Goal: Task Accomplishment & Management: Complete application form

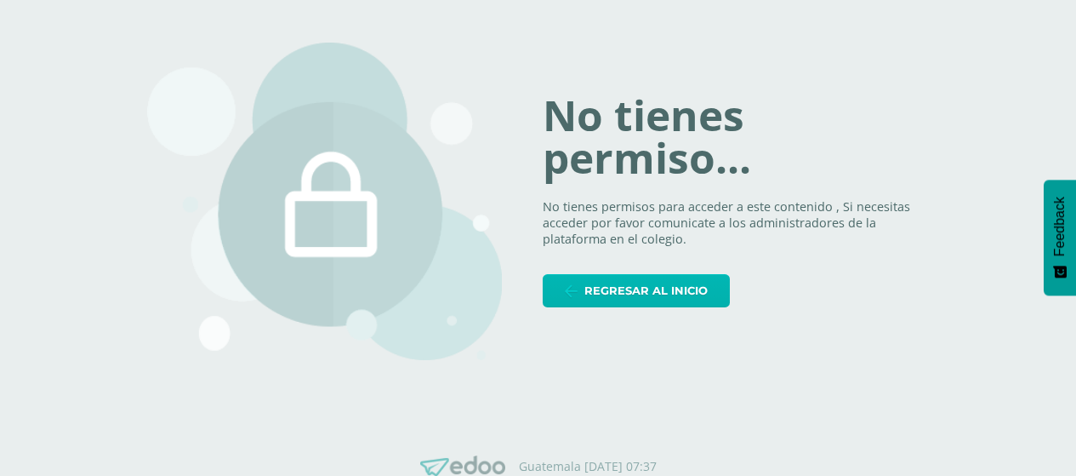
click at [636, 294] on span "Regresar al inicio" at bounding box center [646, 290] width 123 height 31
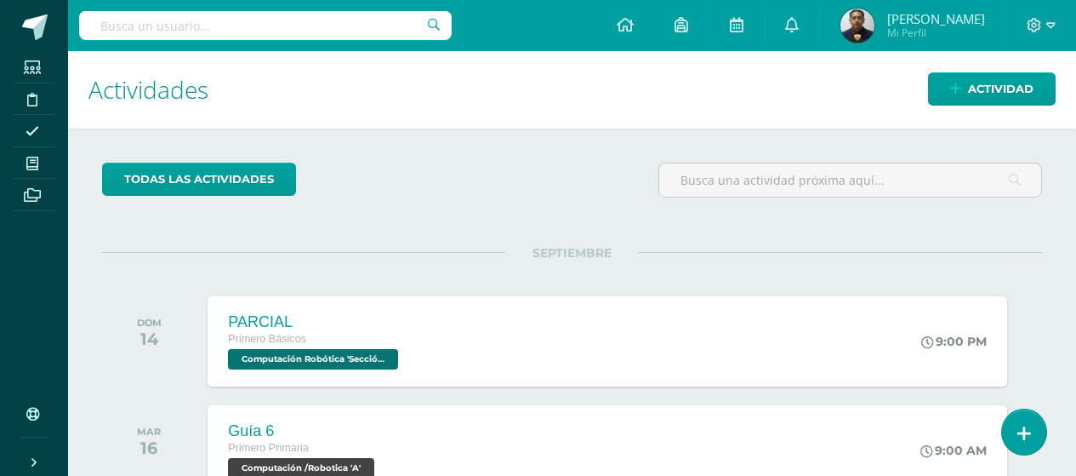
click at [225, 23] on input "text" at bounding box center [265, 25] width 373 height 29
type input "quinto"
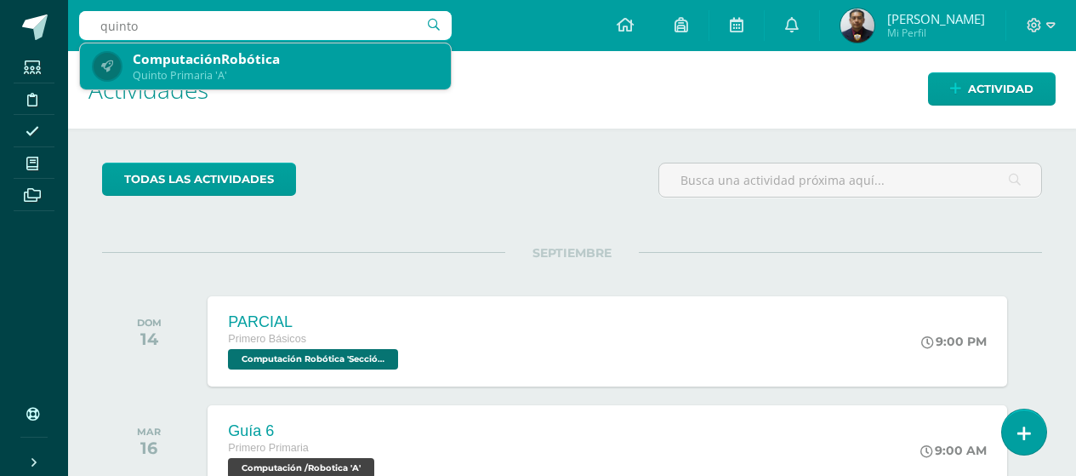
click at [233, 61] on div "ComputaciónRobótica" at bounding box center [285, 59] width 305 height 18
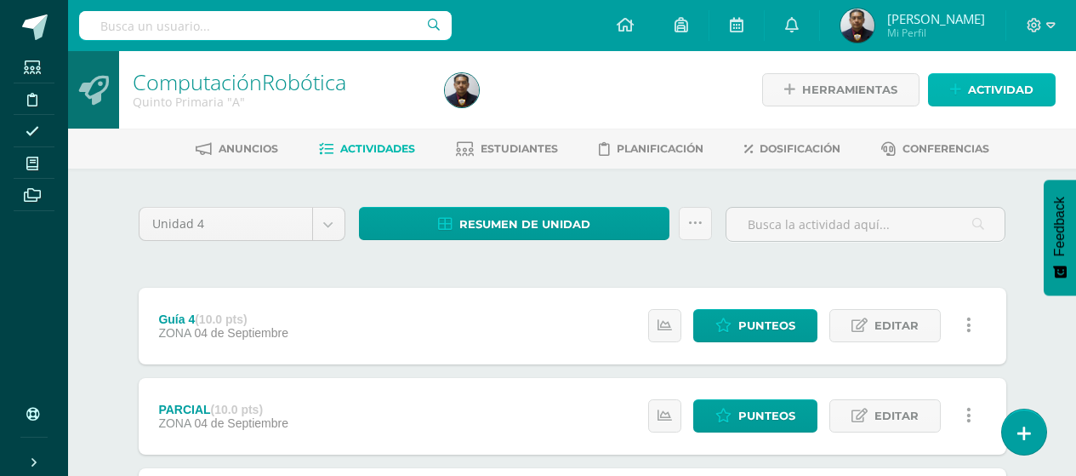
click at [990, 92] on span "Actividad" at bounding box center [1001, 89] width 66 height 31
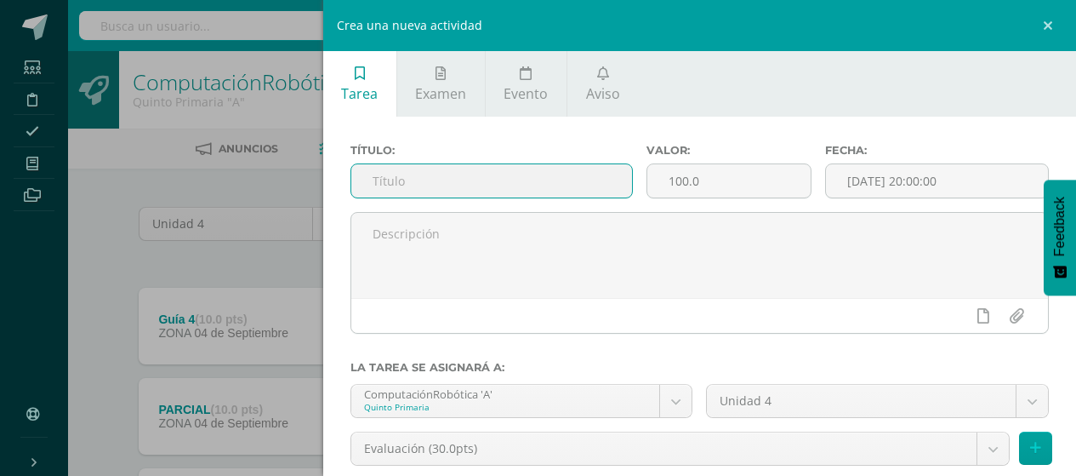
click at [579, 176] on input "text" at bounding box center [492, 180] width 282 height 33
type input "Guía 5"
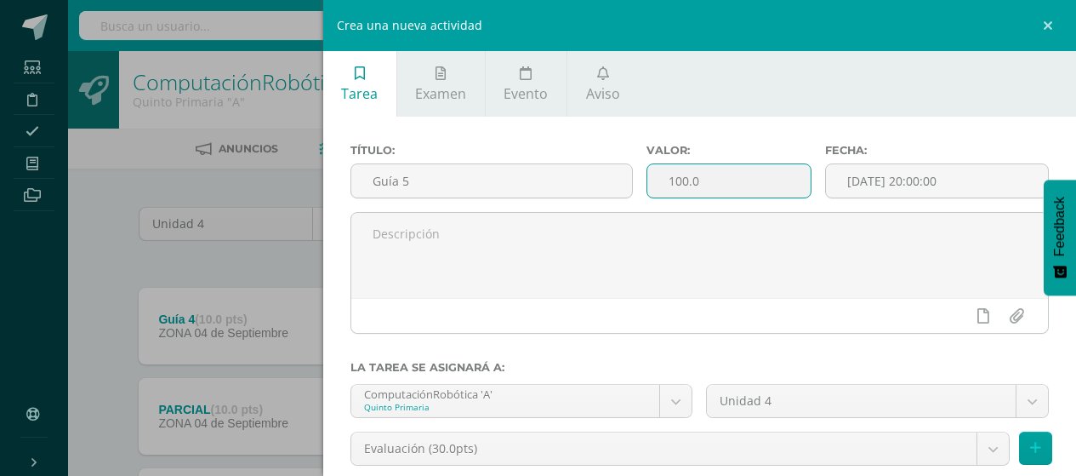
drag, startPoint x: 735, startPoint y: 171, endPoint x: 609, endPoint y: 205, distance: 130.5
click at [609, 205] on div "Título: Guía 5 Valor: 100.0 Fecha: 2025-09-11 20:00:00" at bounding box center [700, 178] width 713 height 68
type input "10"
click at [925, 174] on input "[DATE] 20:00:00" at bounding box center [937, 180] width 222 height 33
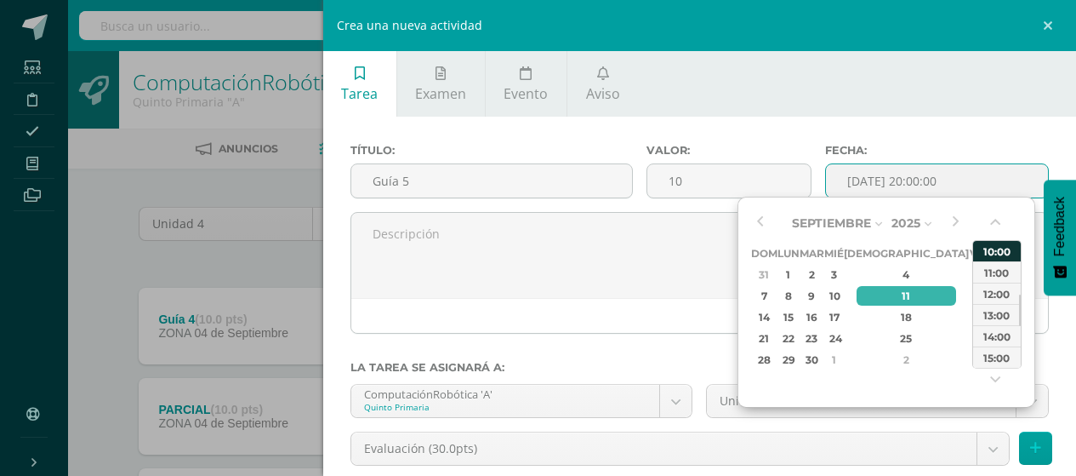
click at [1002, 248] on div "10:00" at bounding box center [997, 250] width 48 height 21
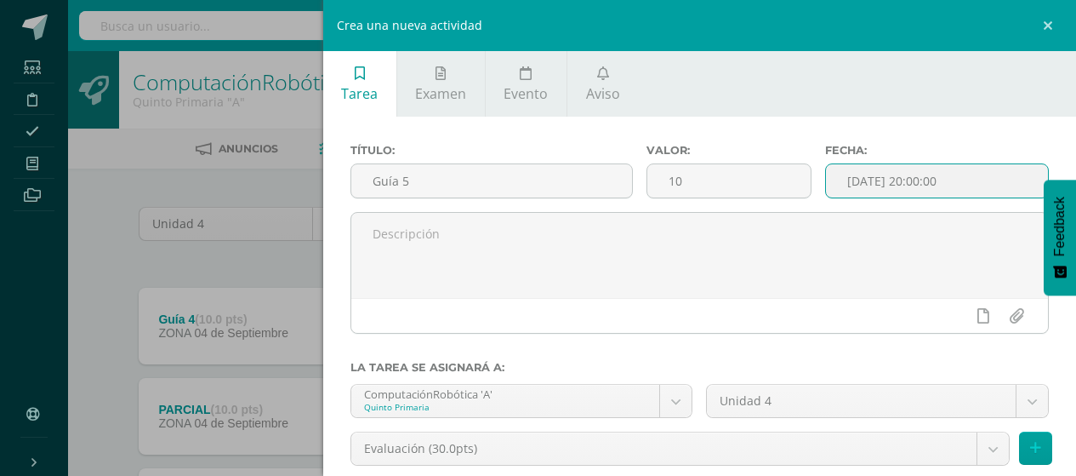
type input "2025-09-11 10:00"
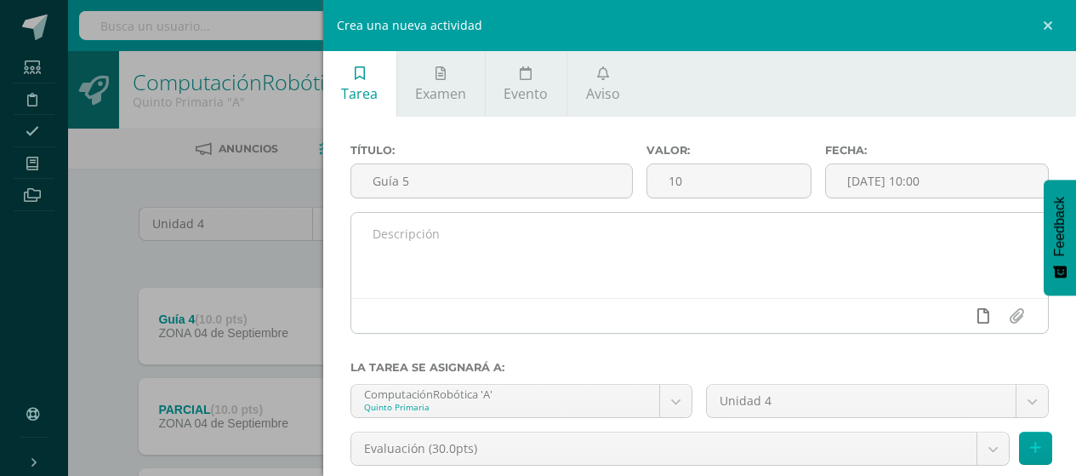
click at [967, 315] on link at bounding box center [983, 316] width 33 height 32
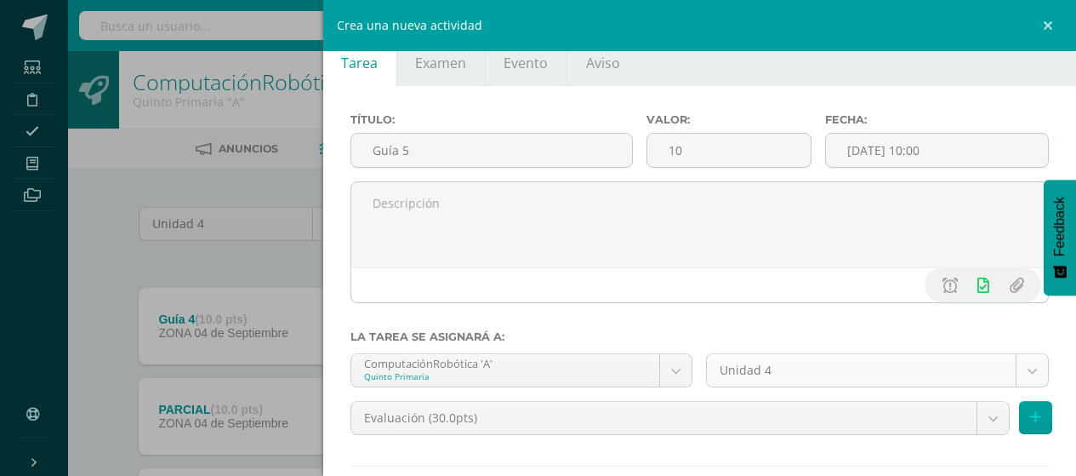
scroll to position [85, 0]
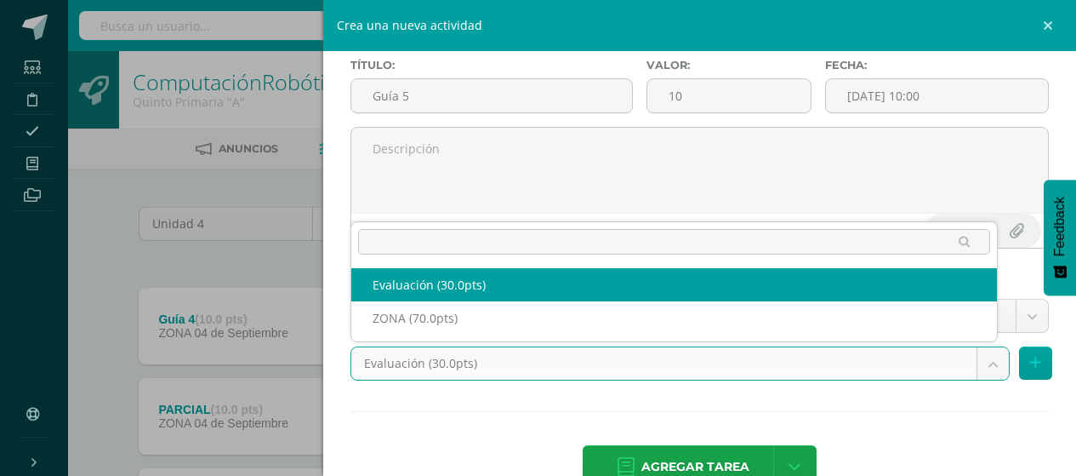
click at [971, 357] on body "Estudiantes Disciplina Asistencia Mis cursos Archivos Soporte Ayuda Reportar un…" at bounding box center [538, 419] width 1076 height 838
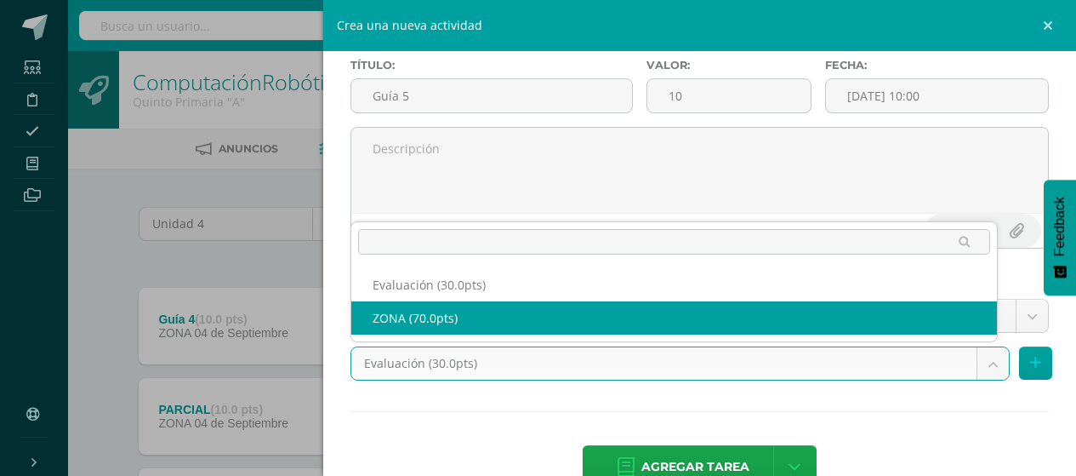
select select "122713"
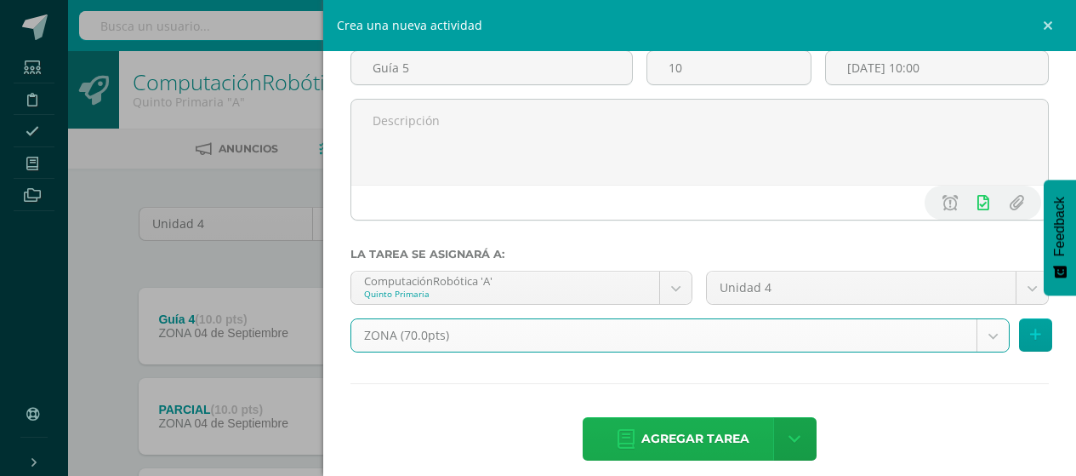
scroll to position [128, 0]
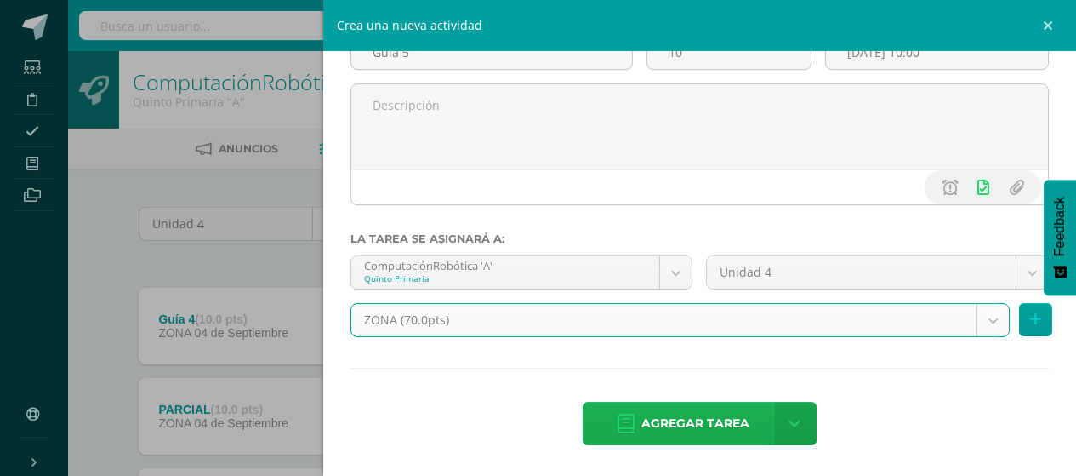
click at [722, 427] on span "Agregar tarea" at bounding box center [696, 423] width 108 height 42
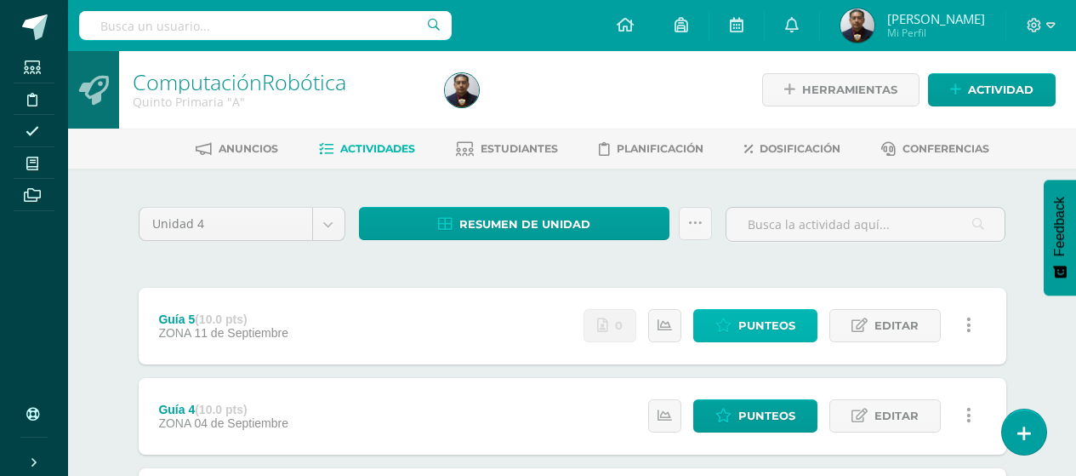
click at [764, 328] on span "Punteos" at bounding box center [767, 325] width 57 height 31
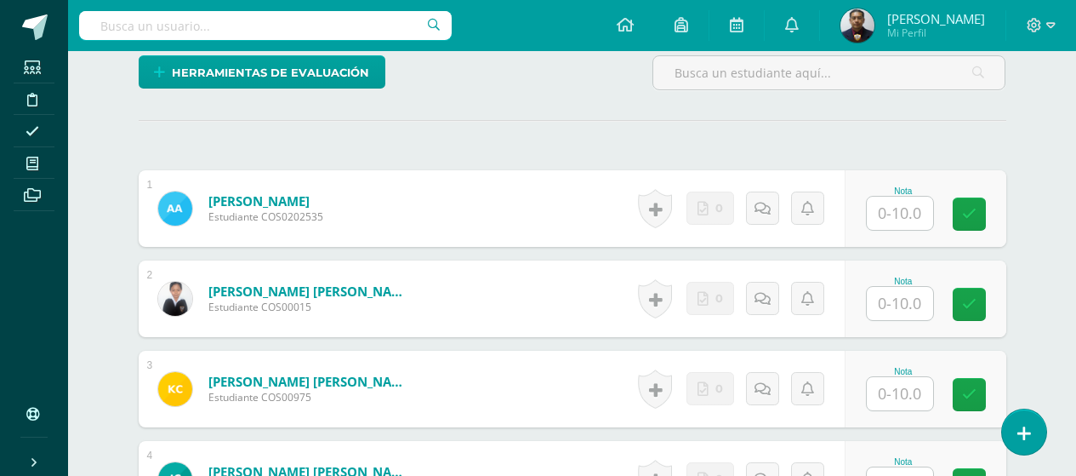
scroll to position [511, 0]
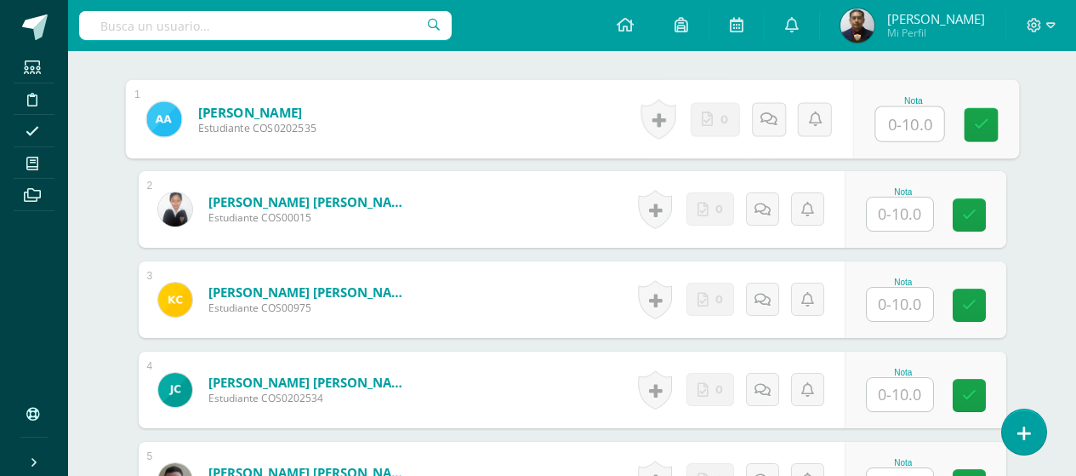
click at [912, 127] on input "text" at bounding box center [910, 124] width 68 height 34
type input "*"
type input "10"
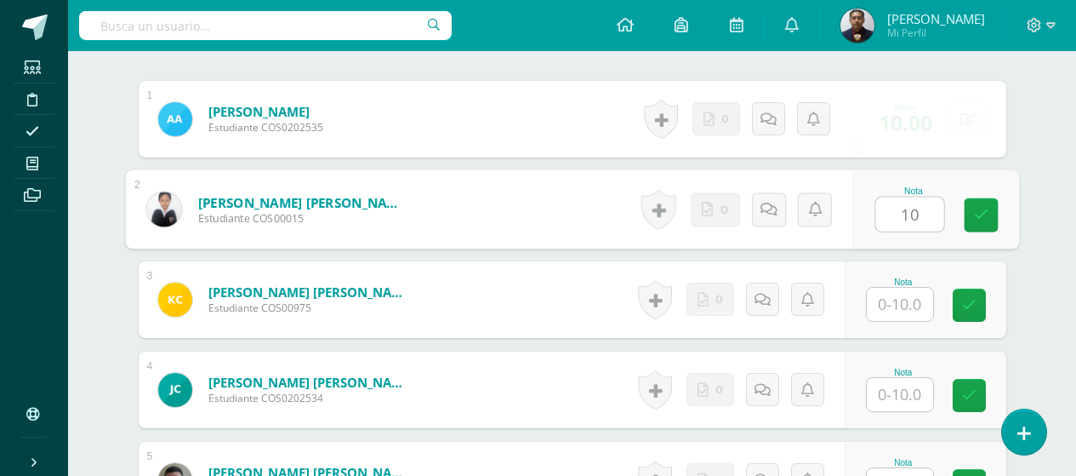
type input "10"
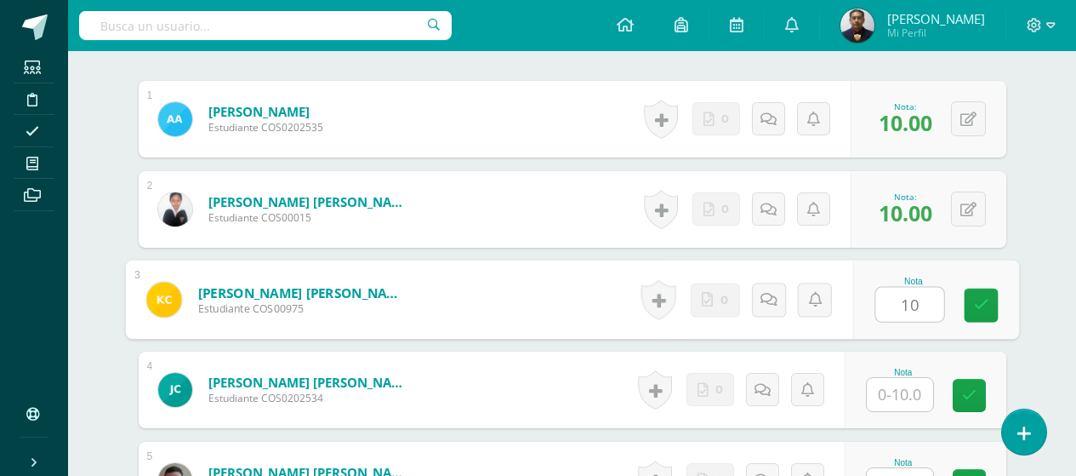
type input "10"
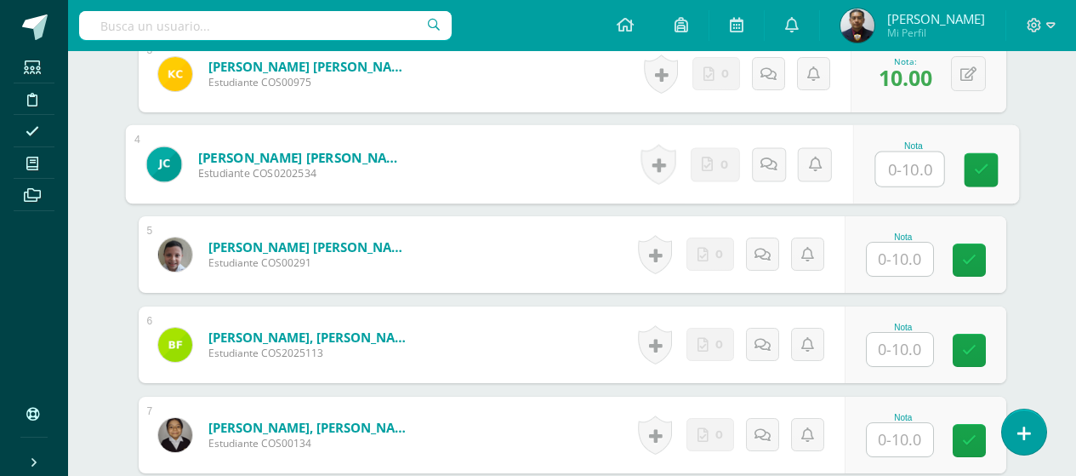
scroll to position [766, 0]
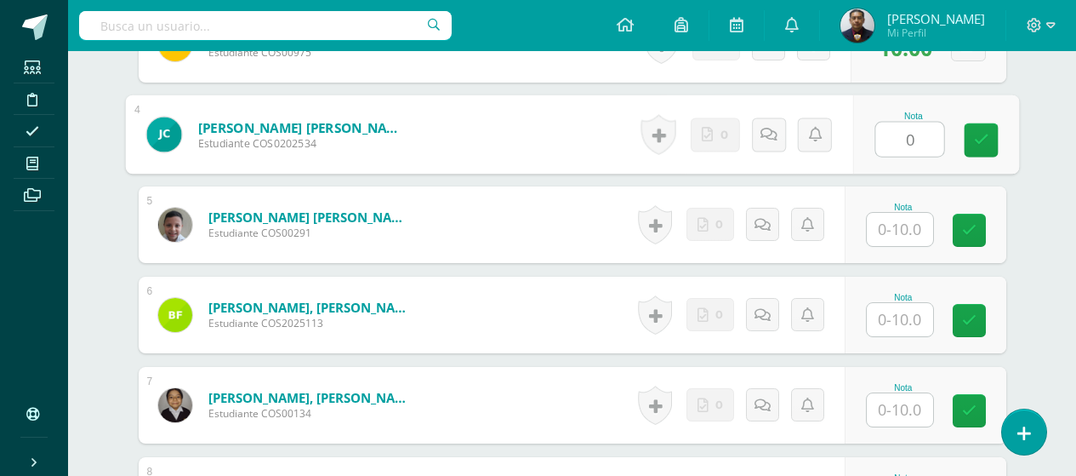
type input "0"
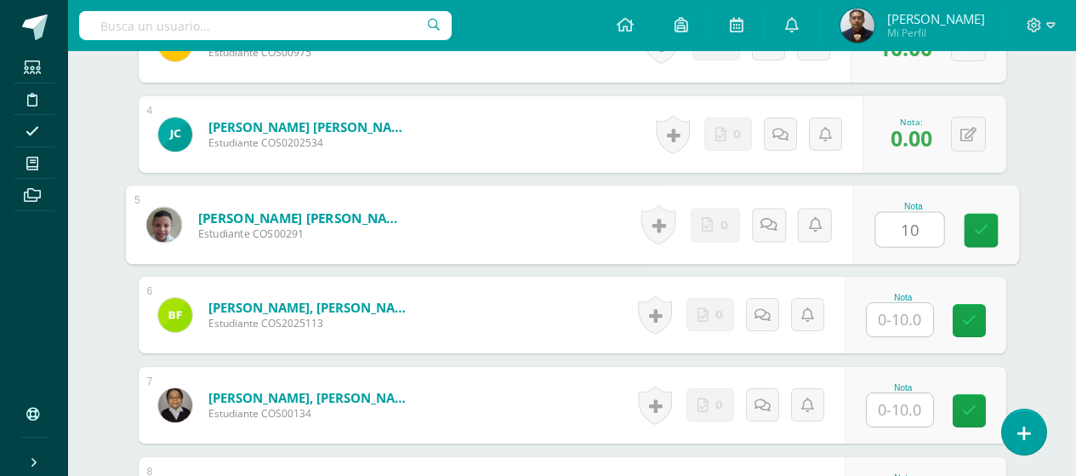
type input "10"
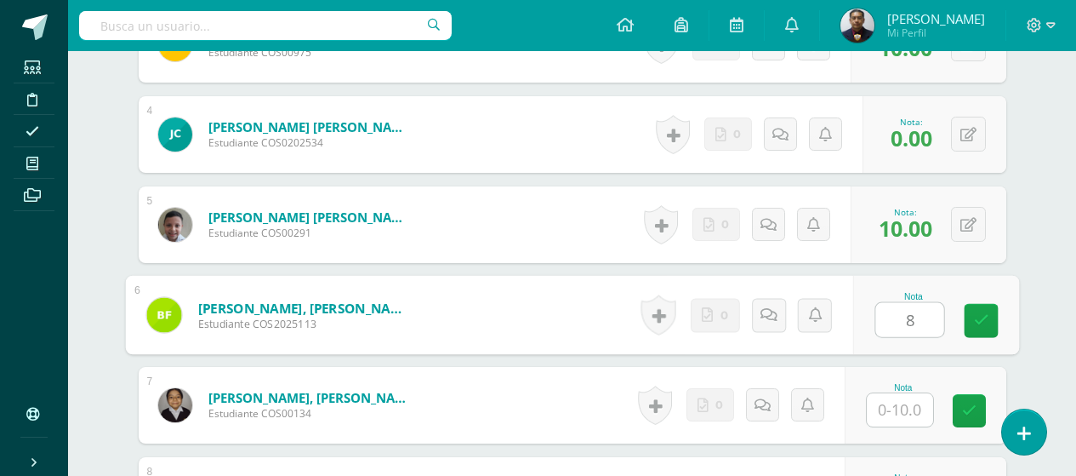
type input "8"
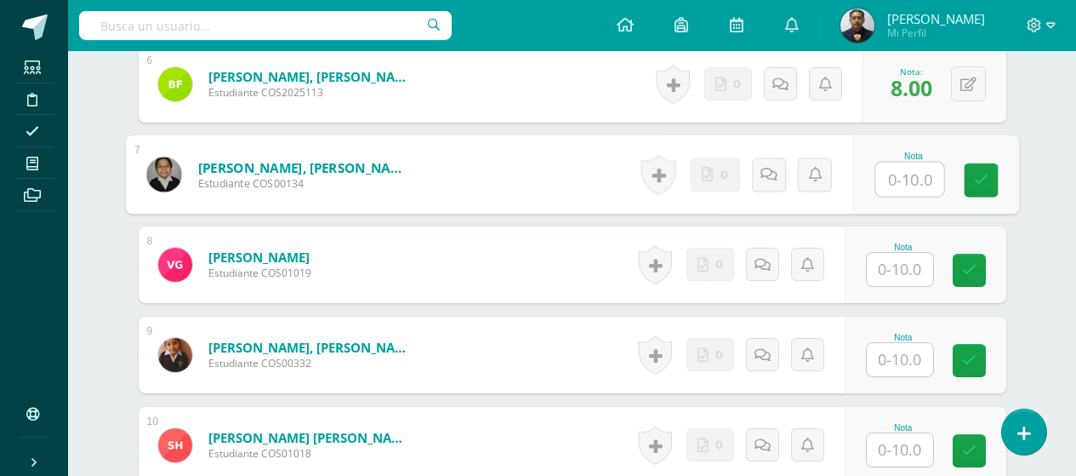
scroll to position [1021, 0]
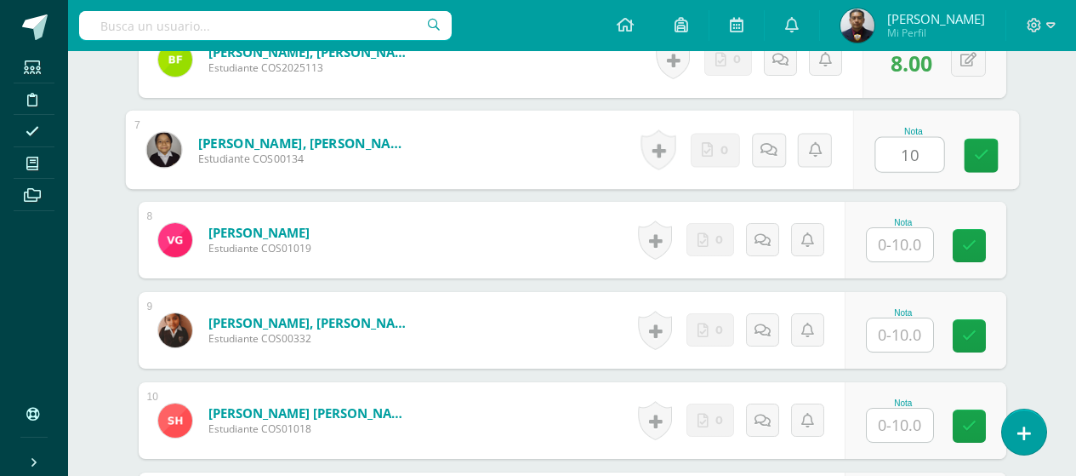
type input "10"
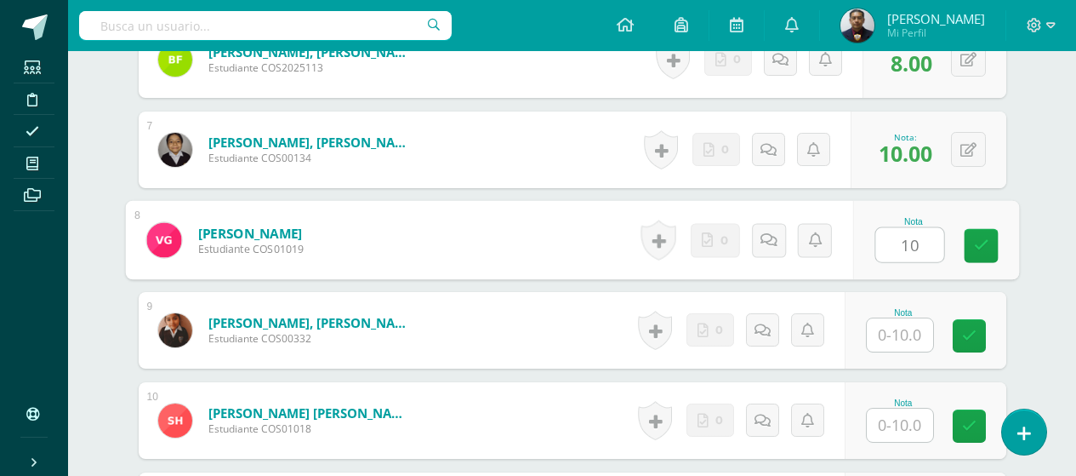
type input "10"
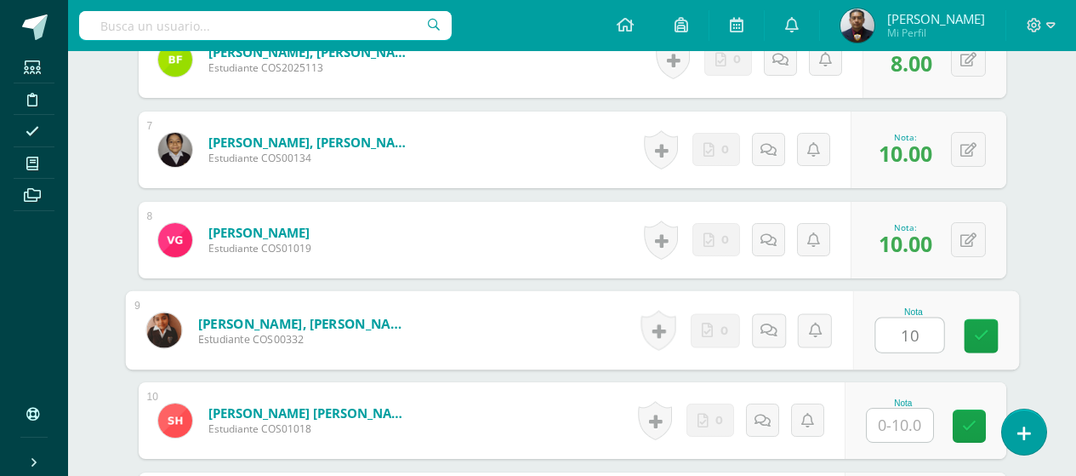
type input "10"
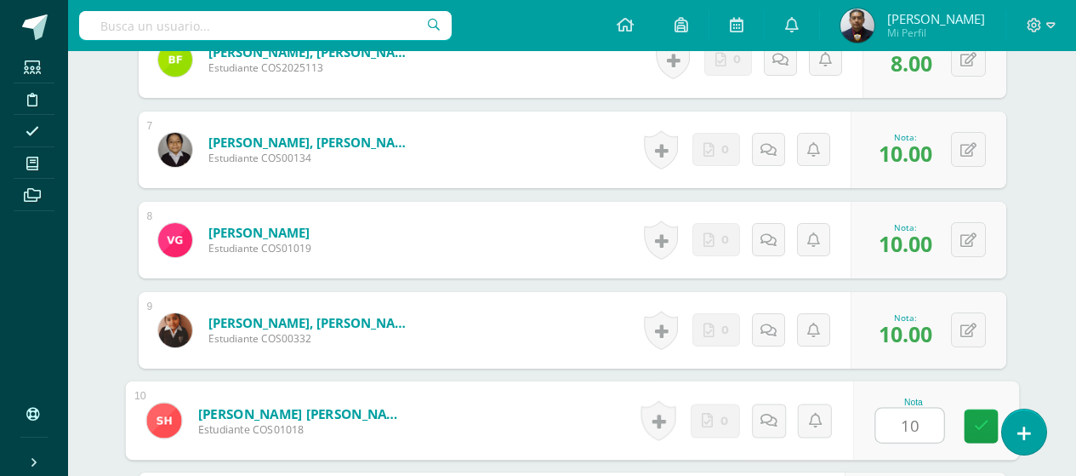
type input "10"
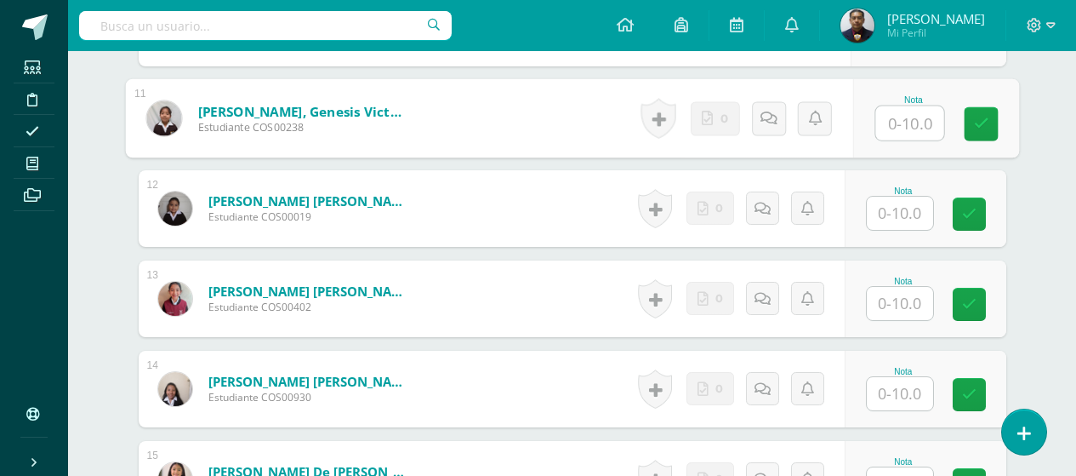
scroll to position [1384, 0]
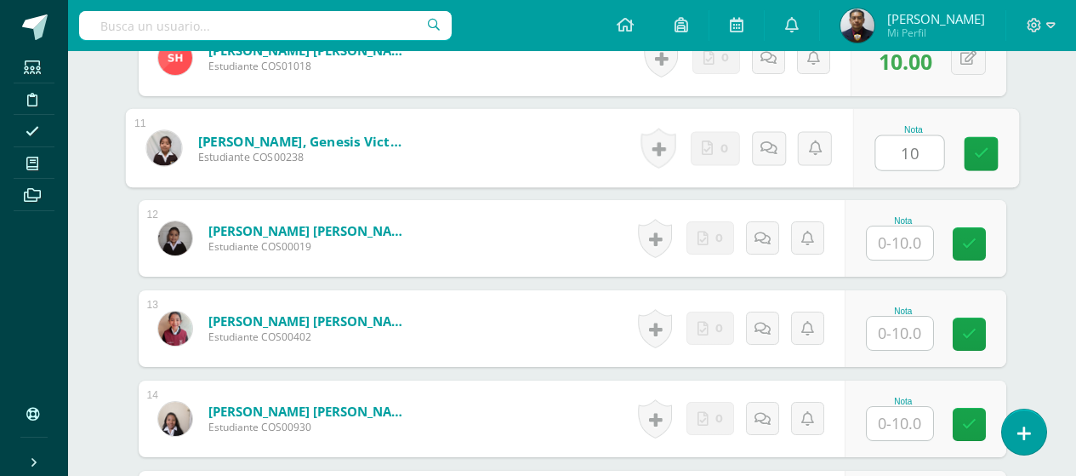
type input "10"
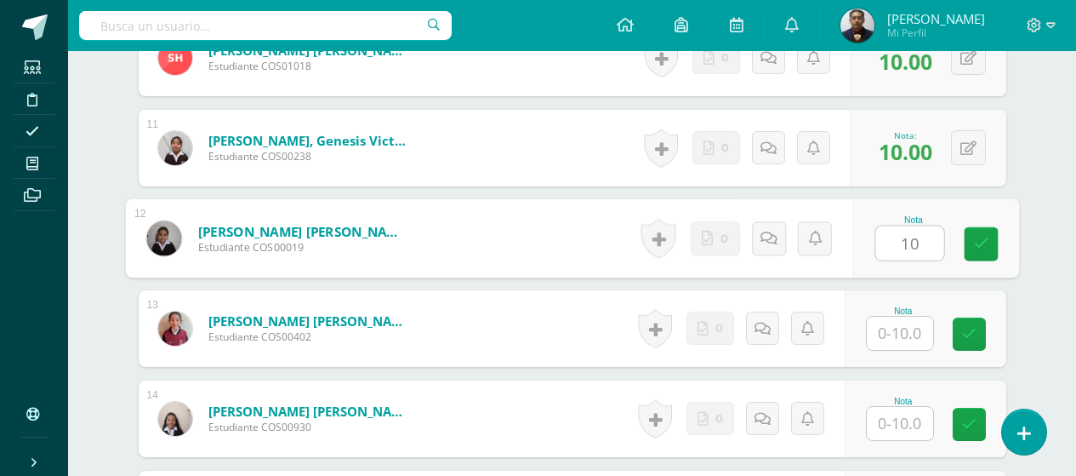
type input "10"
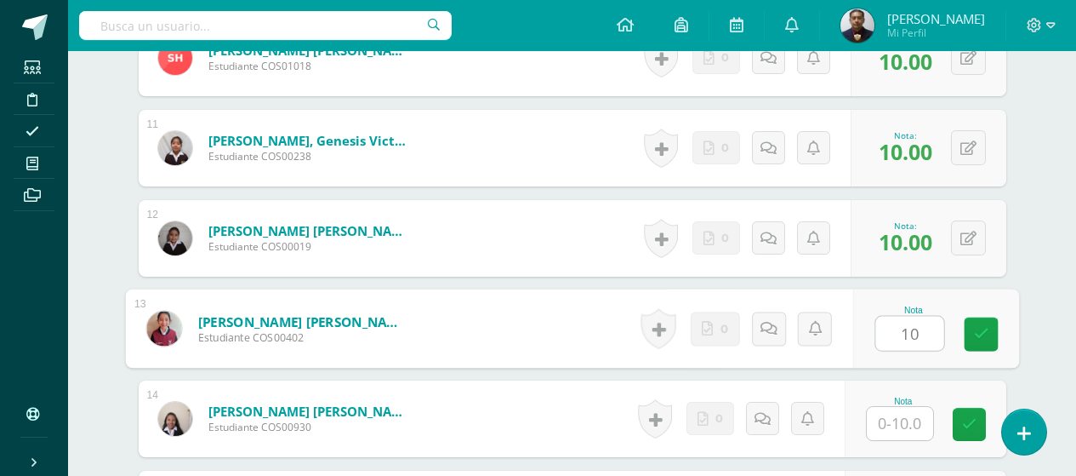
type input "10"
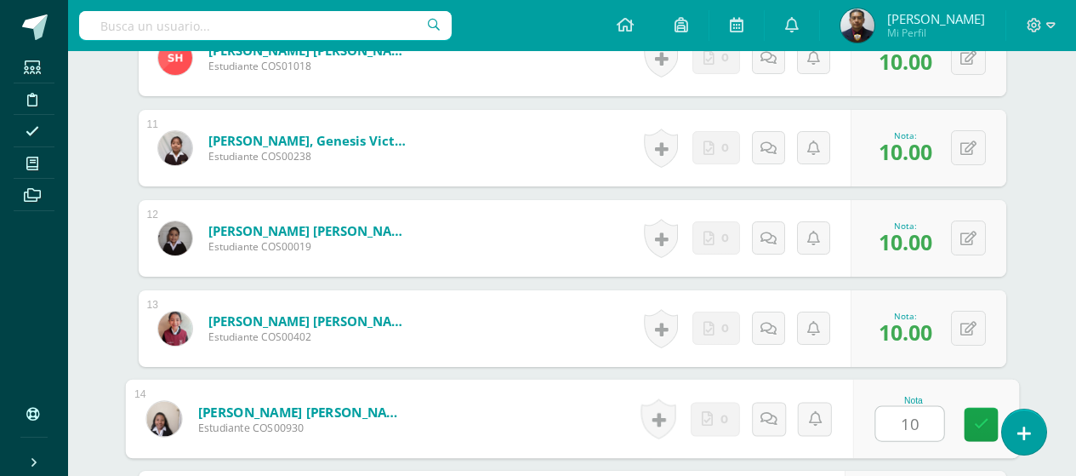
type input "10"
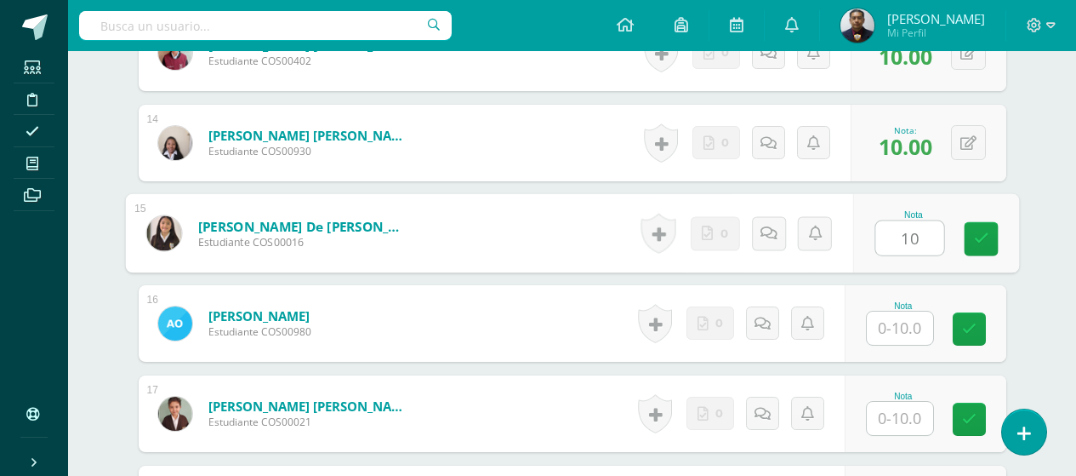
type input "10"
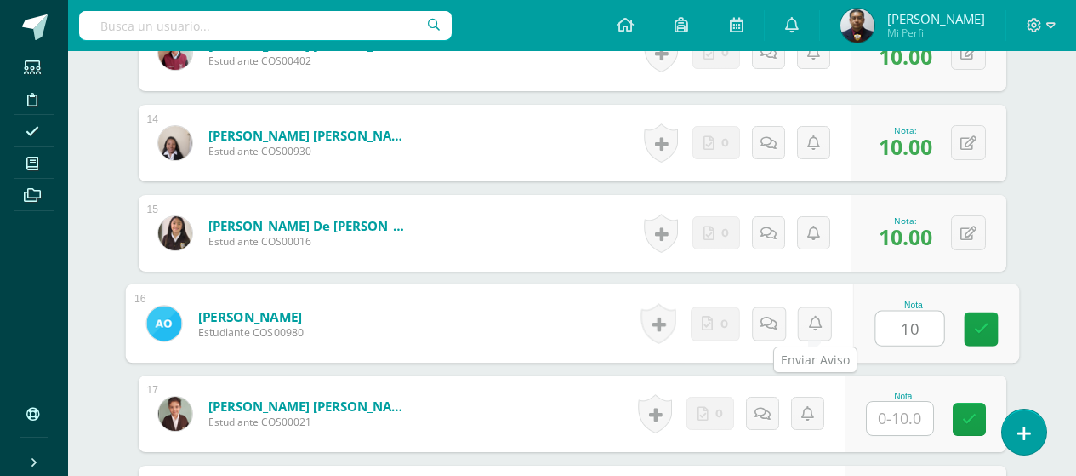
type input "10"
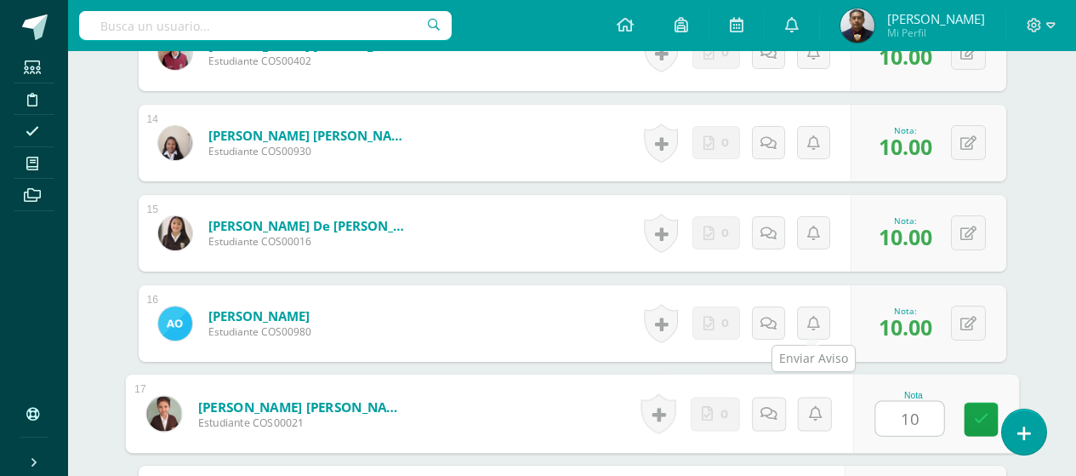
type input "10"
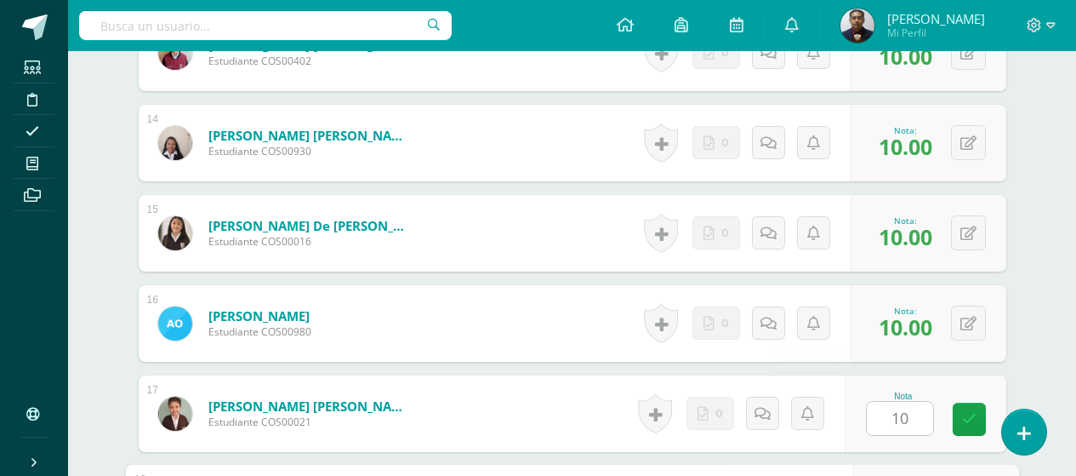
scroll to position [1930, 0]
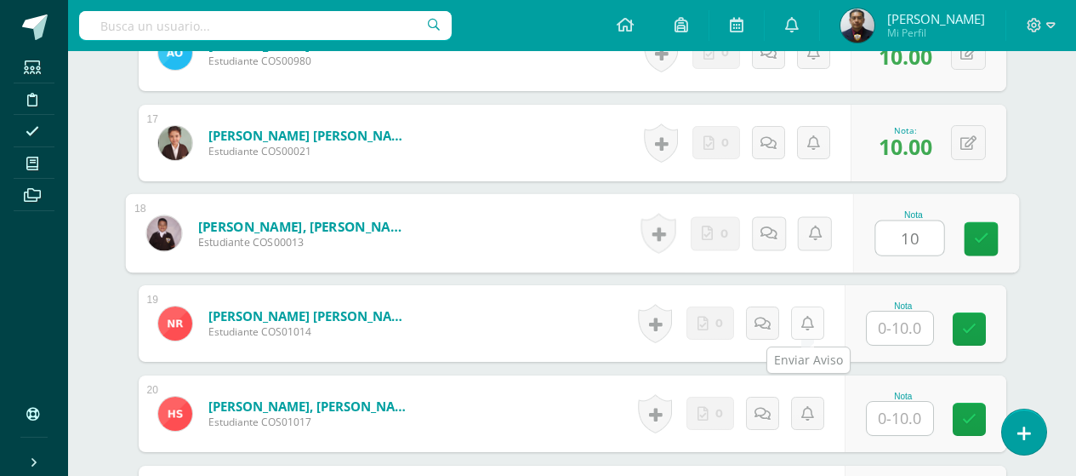
type input "10"
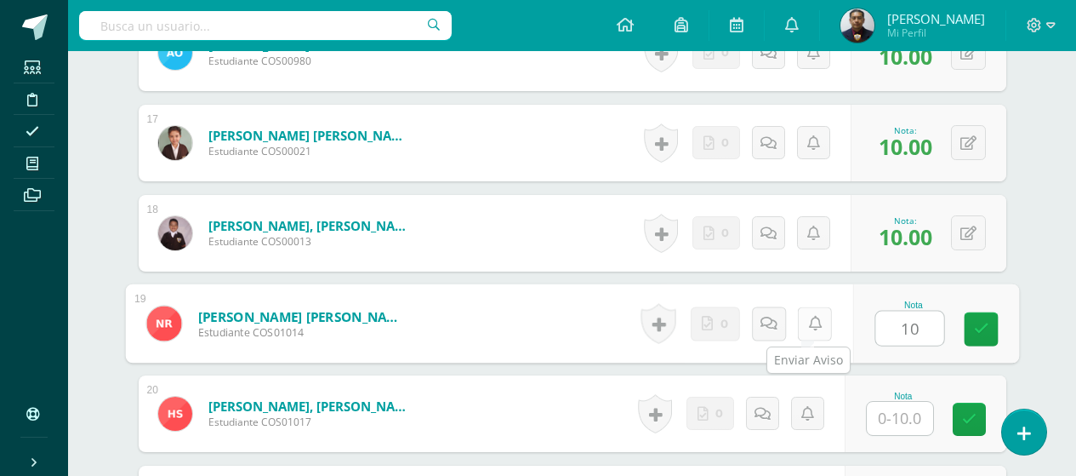
type input "10"
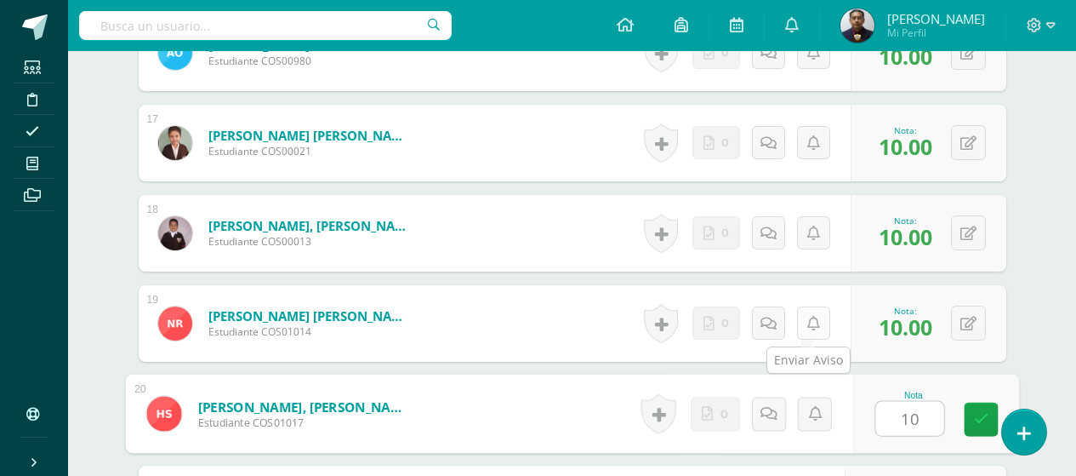
type input "10"
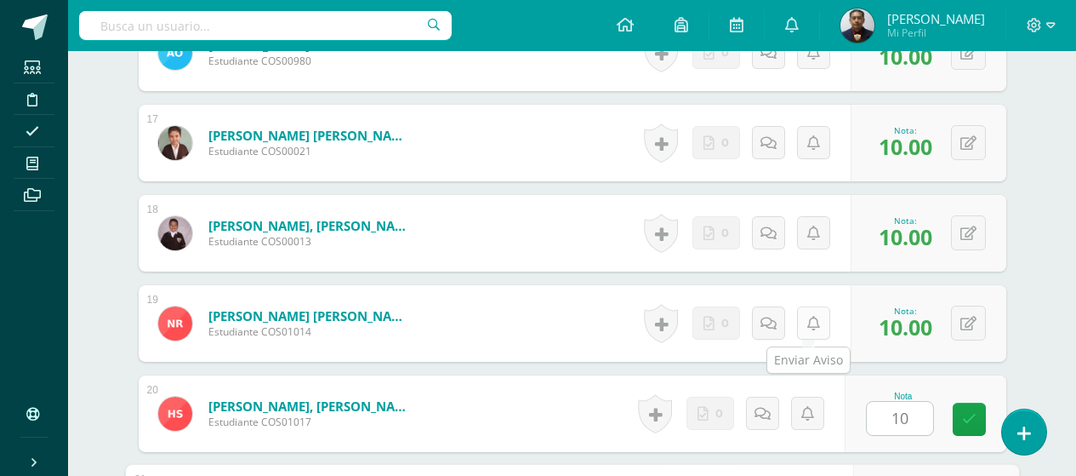
scroll to position [2191, 0]
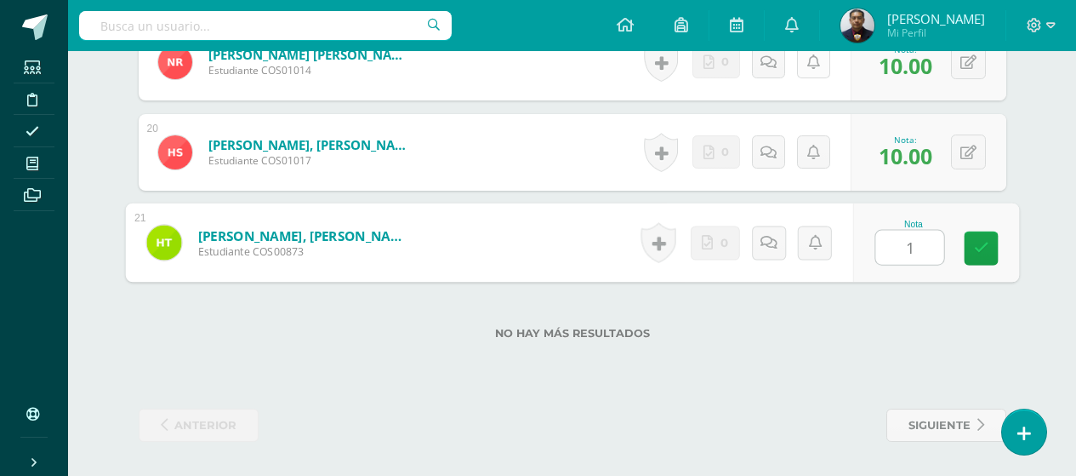
type input "10"
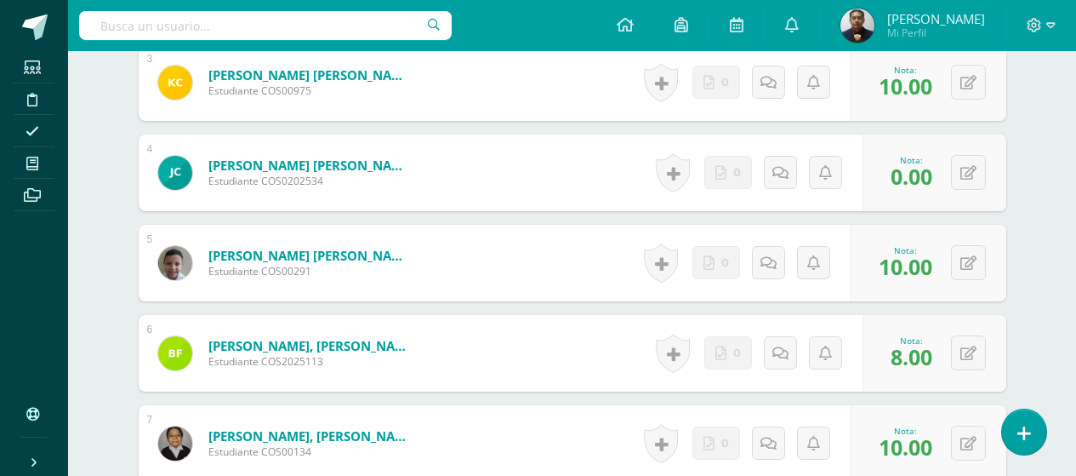
scroll to position [702, 0]
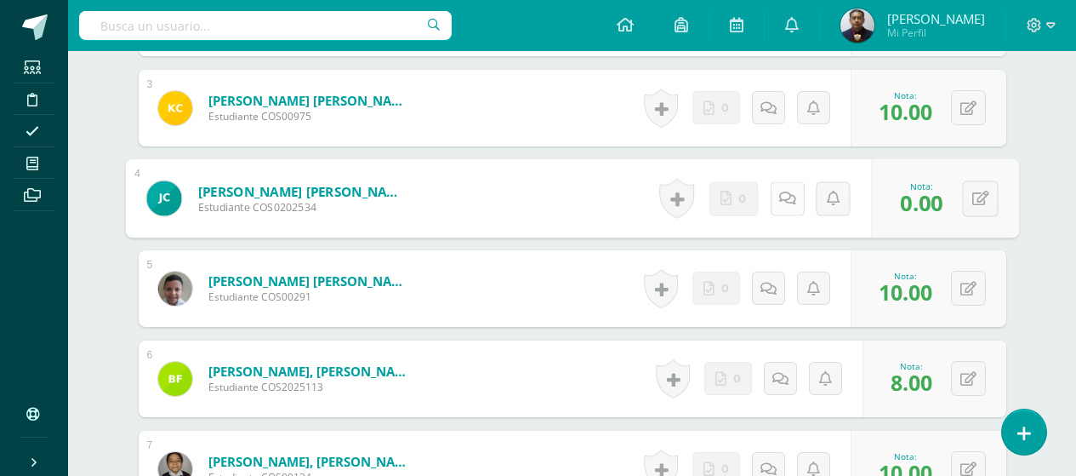
click at [773, 208] on link at bounding box center [787, 198] width 34 height 34
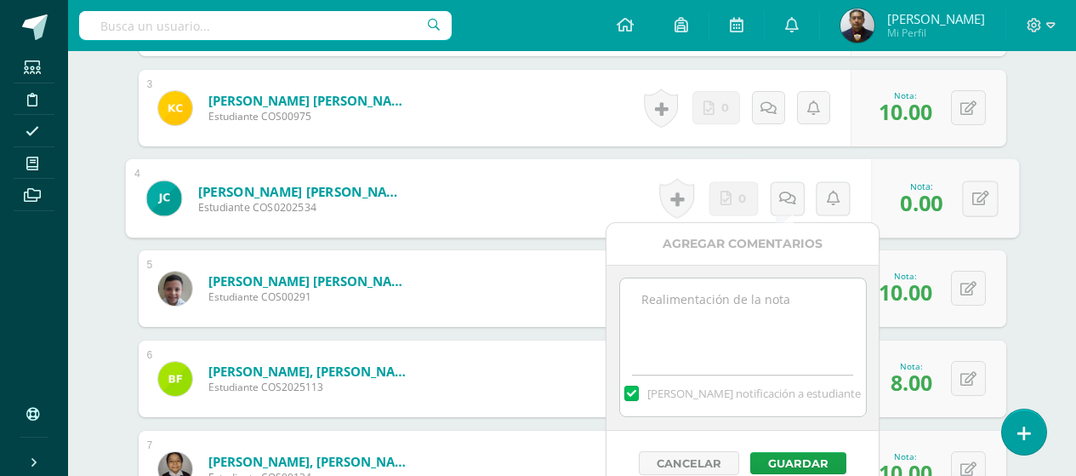
click at [708, 307] on textarea at bounding box center [743, 320] width 246 height 85
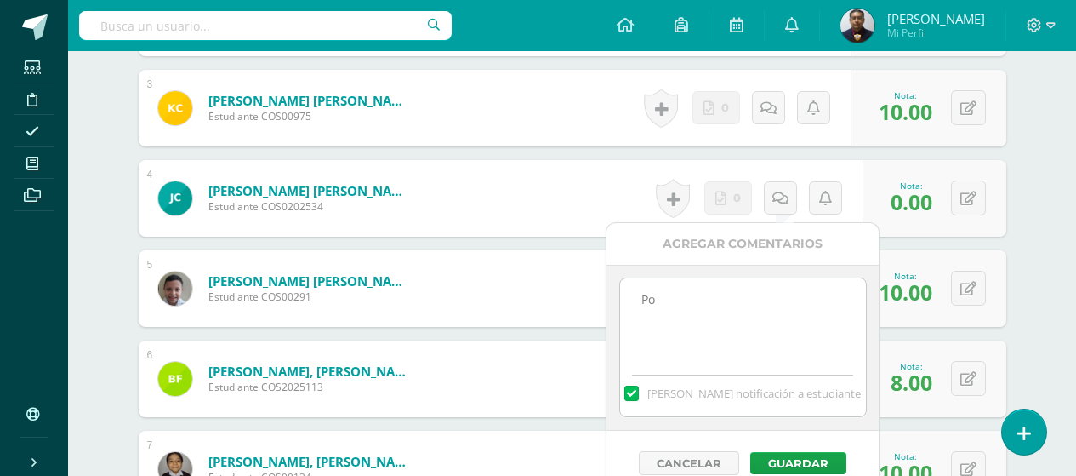
type textarea "P"
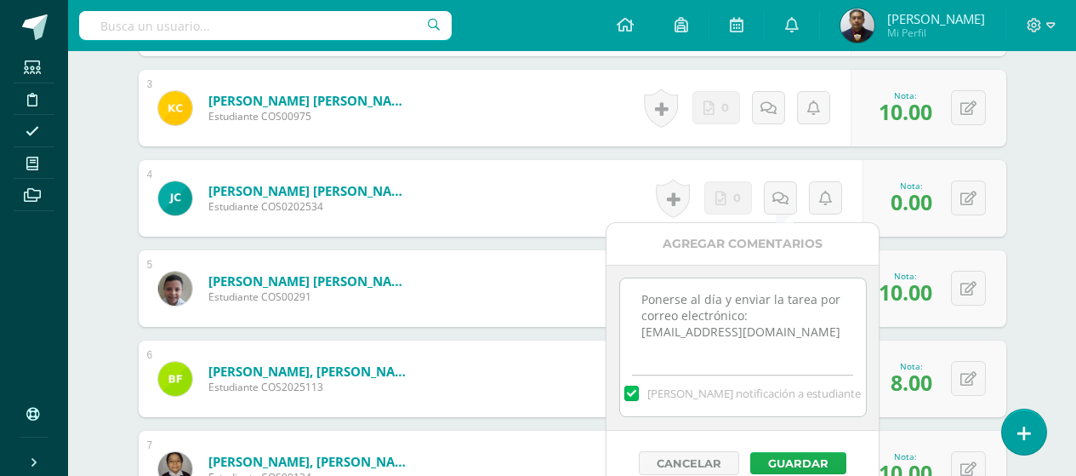
type textarea "Ponerse al día y enviar la tarea por correo electrónico: [EMAIL_ADDRESS][DOMAIN…"
click at [808, 453] on button "Guardar" at bounding box center [799, 463] width 96 height 22
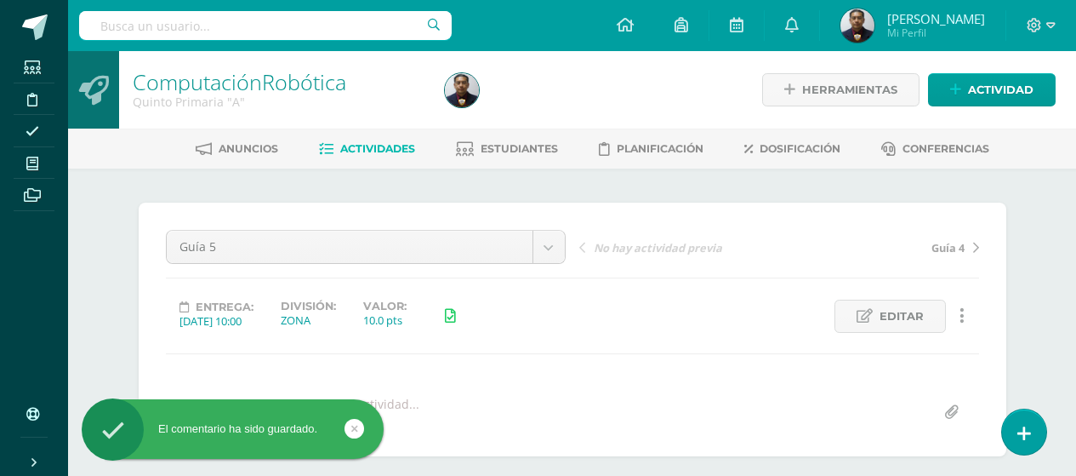
scroll to position [170, 0]
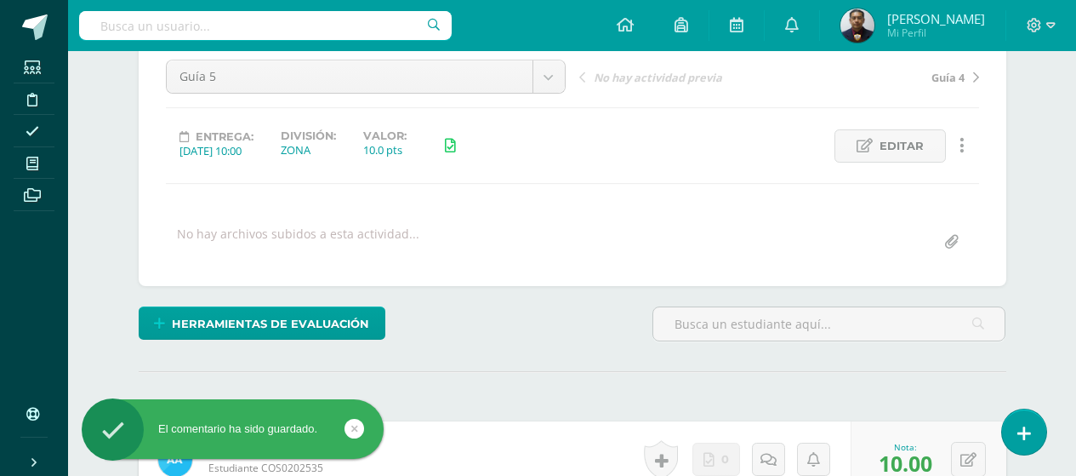
click at [952, 244] on input "file" at bounding box center [951, 241] width 33 height 33
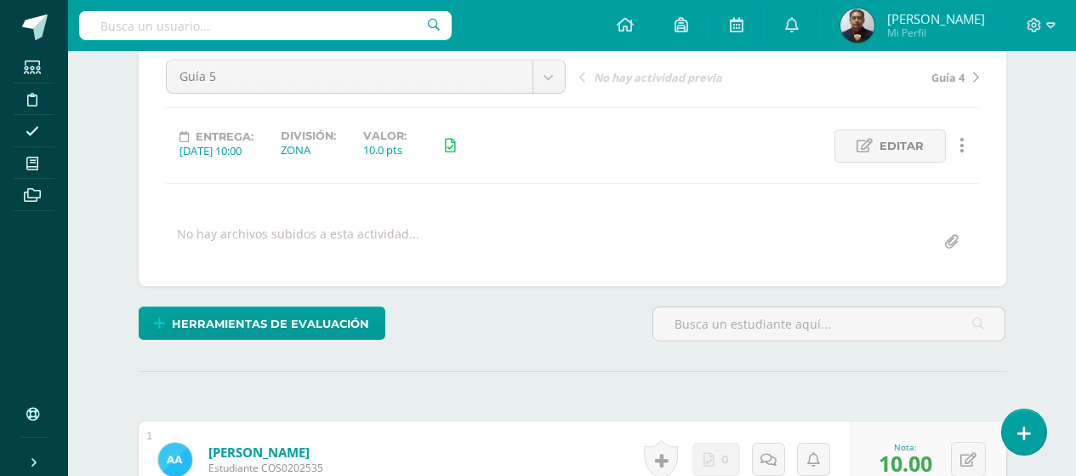
type input "C:\fakepath\5to. Primaria Guía 5.pdf"
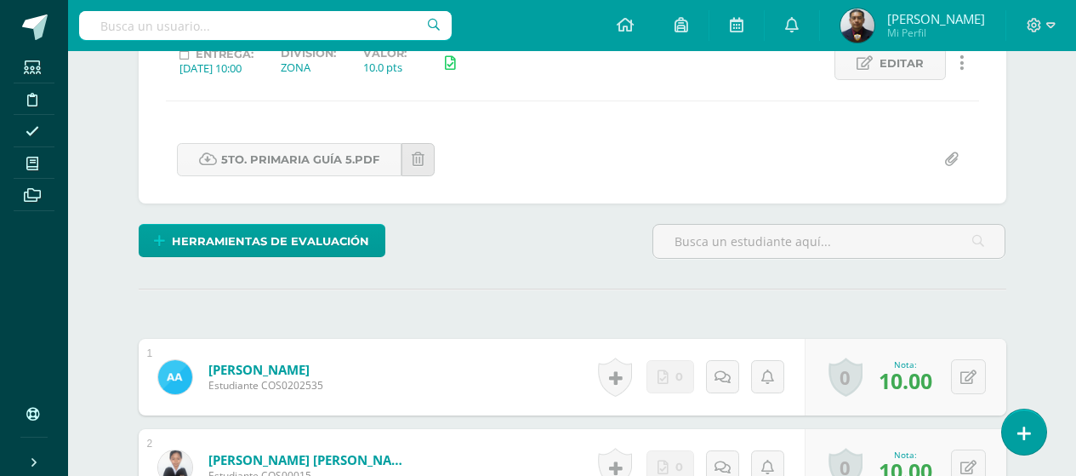
scroll to position [254, 0]
click at [146, 22] on input "text" at bounding box center [265, 25] width 373 height 29
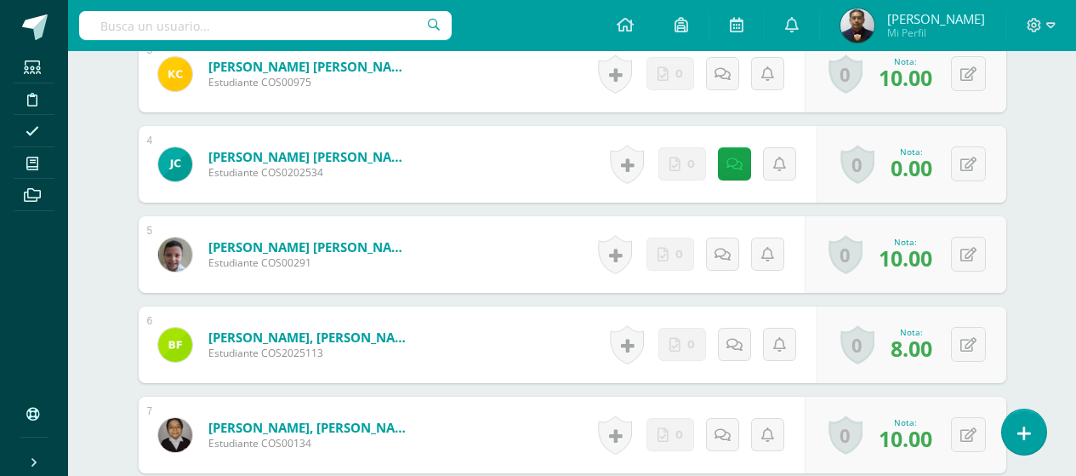
scroll to position [766, 0]
